Goal: Transaction & Acquisition: Purchase product/service

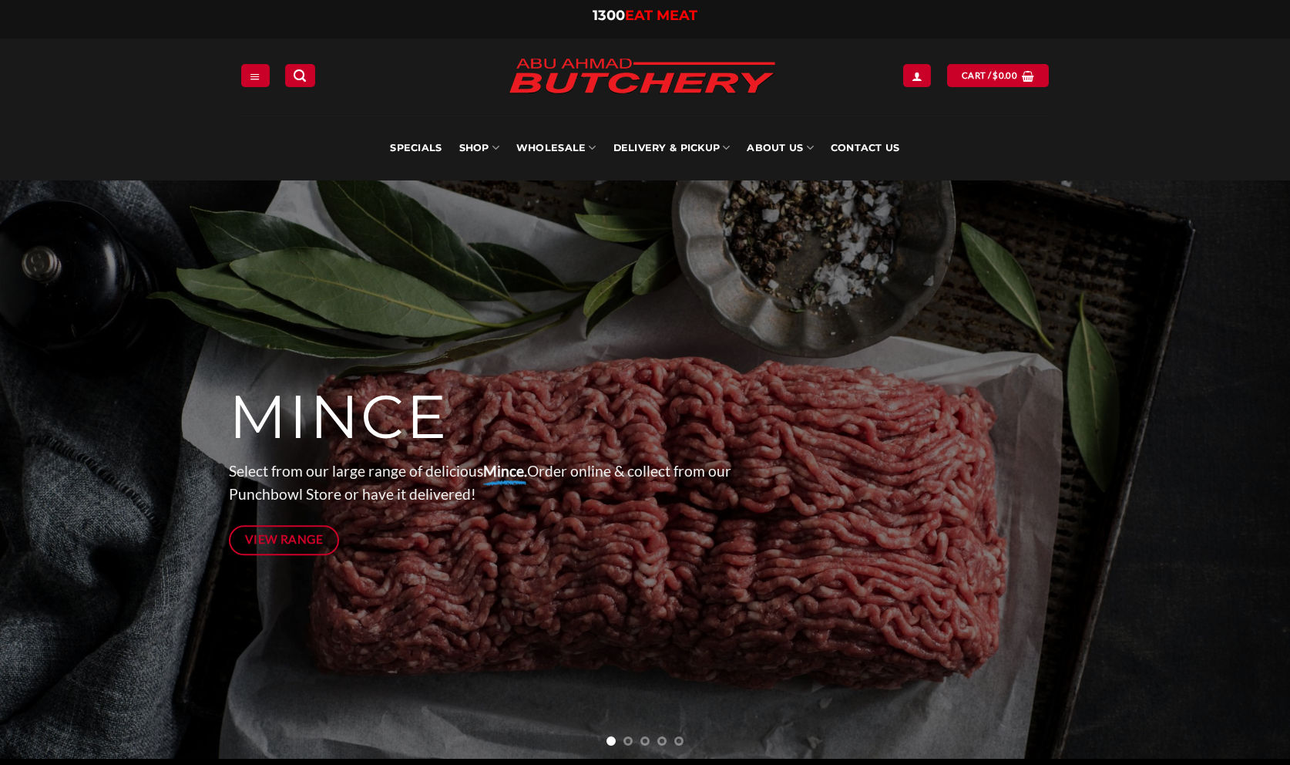
click at [883, 153] on link "Contact Us" at bounding box center [865, 148] width 69 height 65
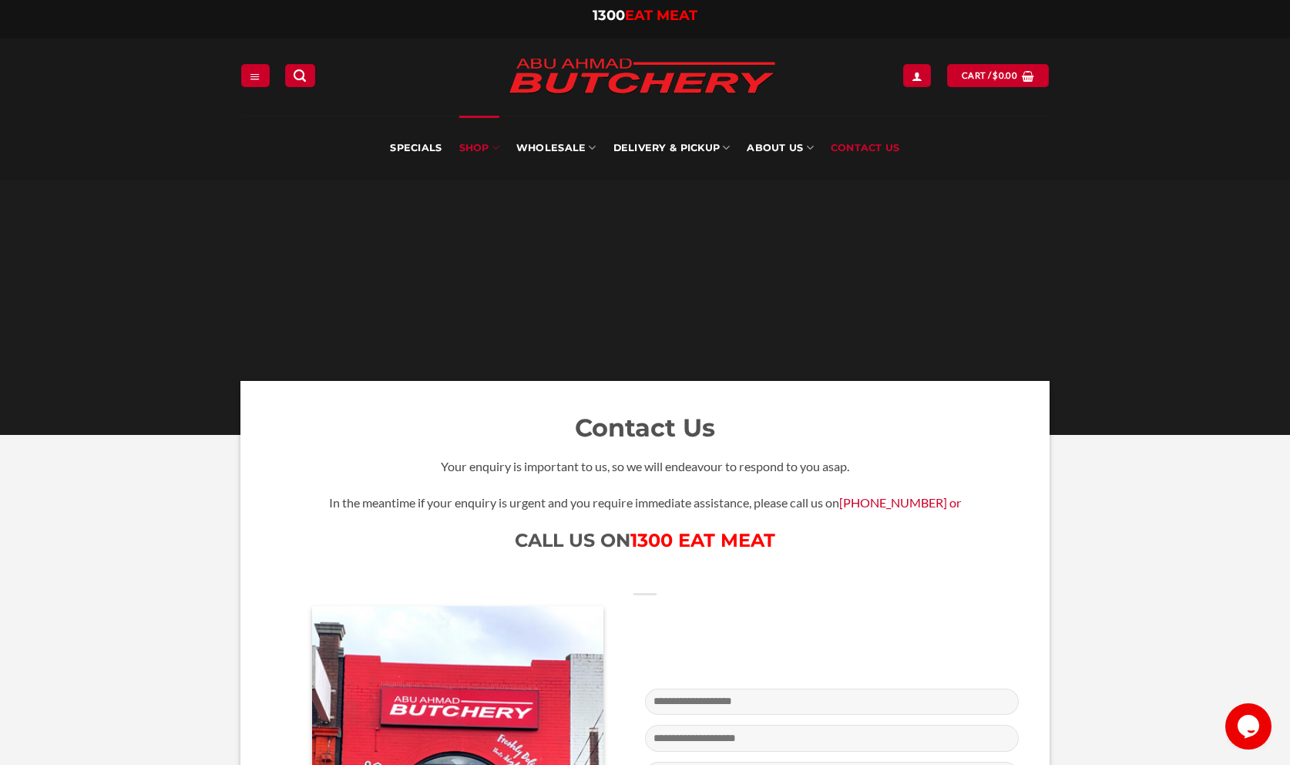
click at [465, 153] on link "SHOP" at bounding box center [479, 148] width 40 height 65
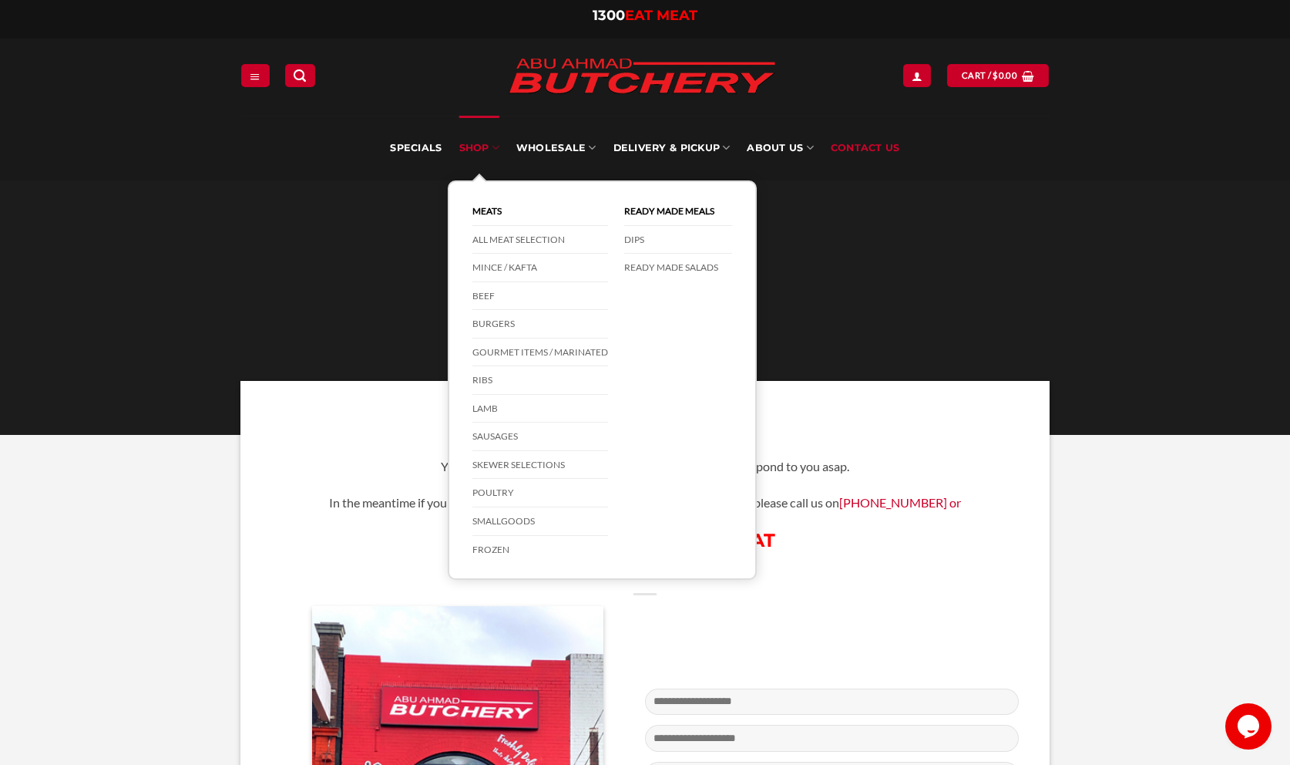
click at [478, 152] on link "SHOP" at bounding box center [479, 148] width 40 height 65
click at [467, 146] on link "SHOP" at bounding box center [479, 148] width 40 height 65
click at [496, 237] on link "All Meat Selection" at bounding box center [541, 240] width 136 height 29
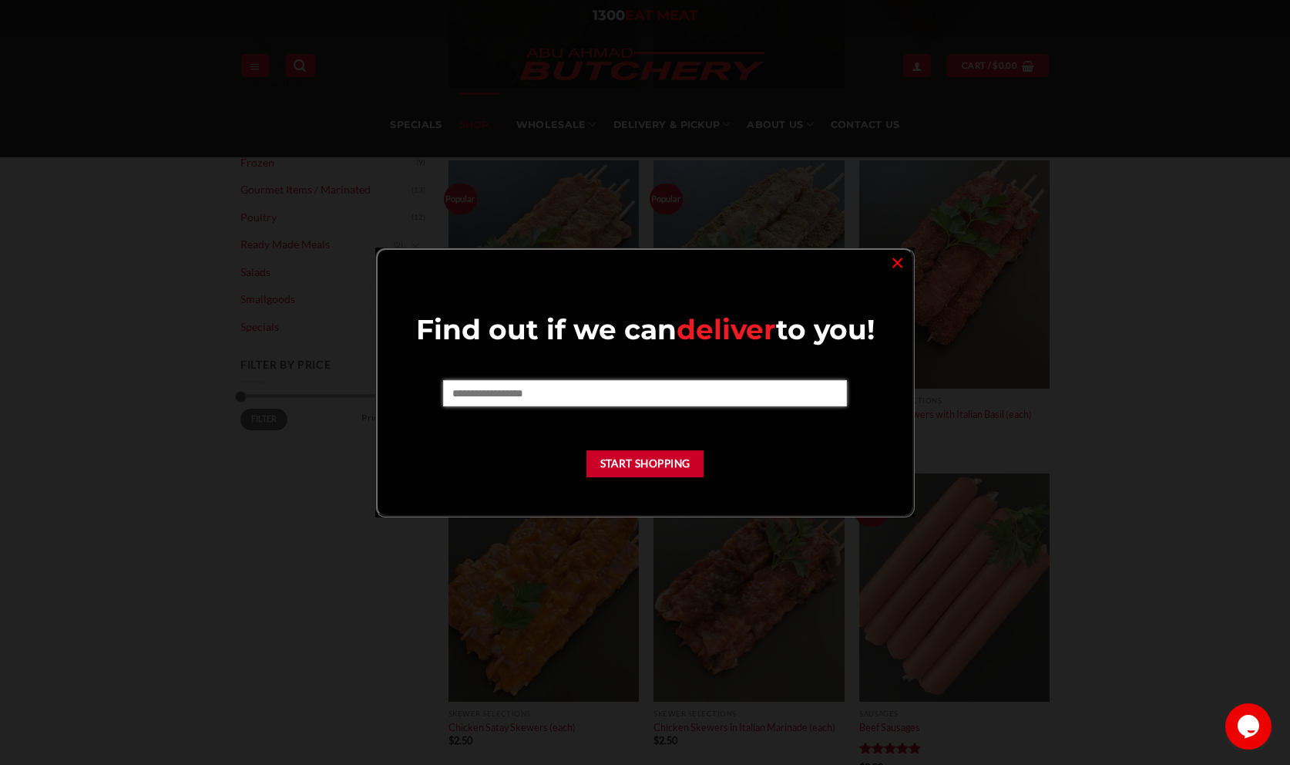
click at [641, 401] on input "text" at bounding box center [644, 393] width 403 height 26
type input "****"
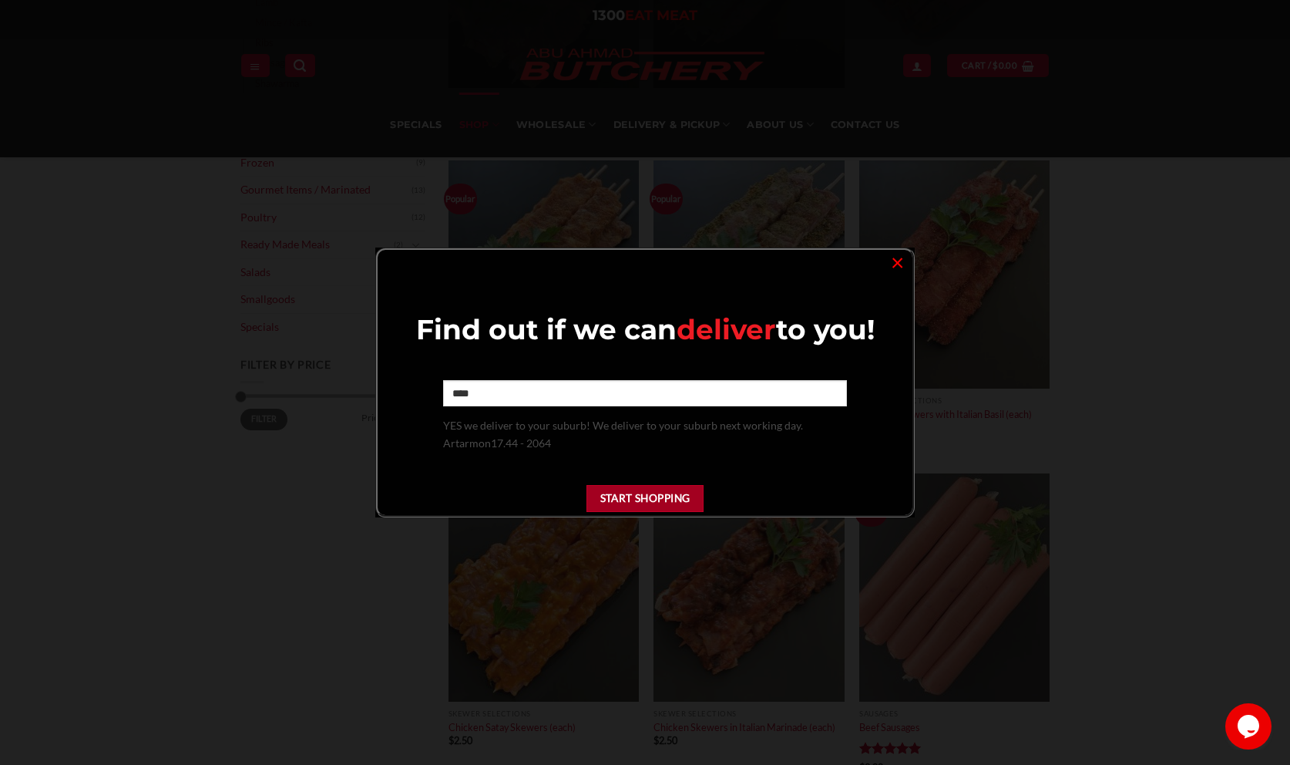
click at [617, 493] on button "Start Shopping" at bounding box center [645, 498] width 117 height 27
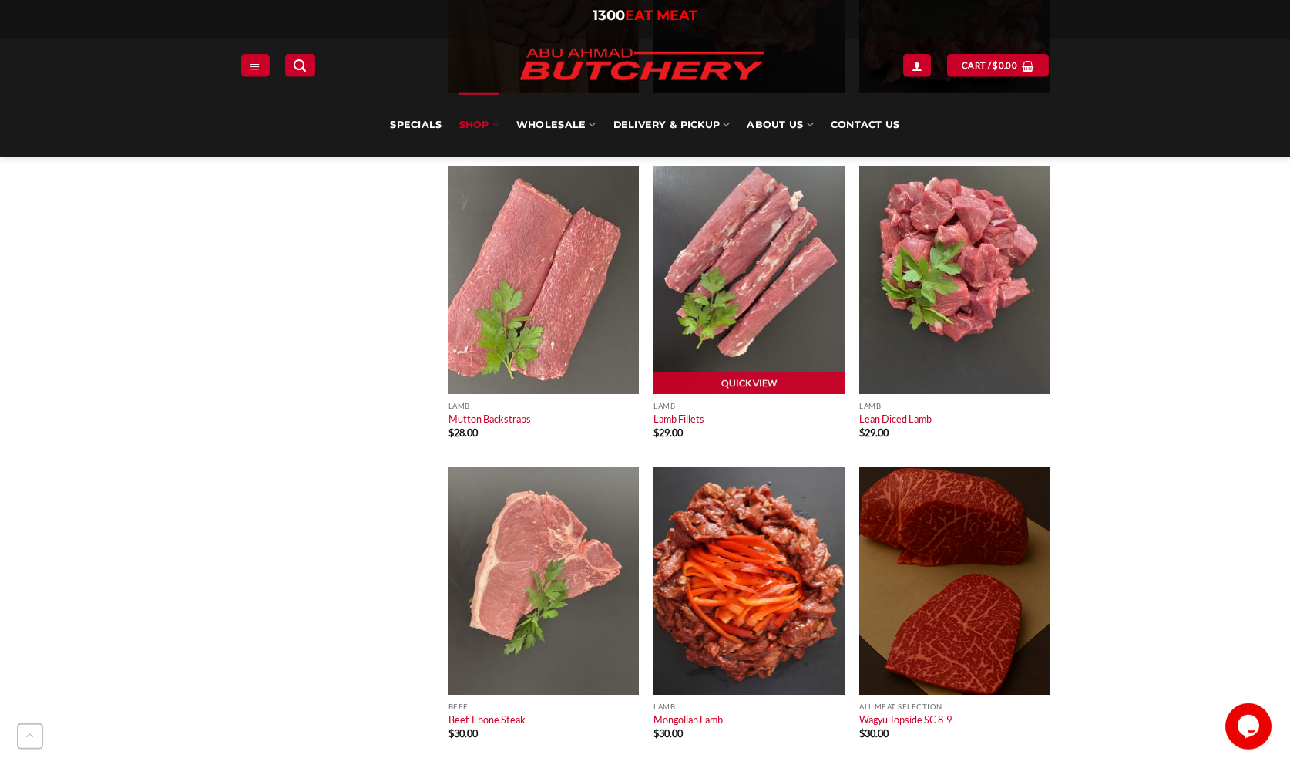
scroll to position [5268, 0]
